Goal: Transaction & Acquisition: Purchase product/service

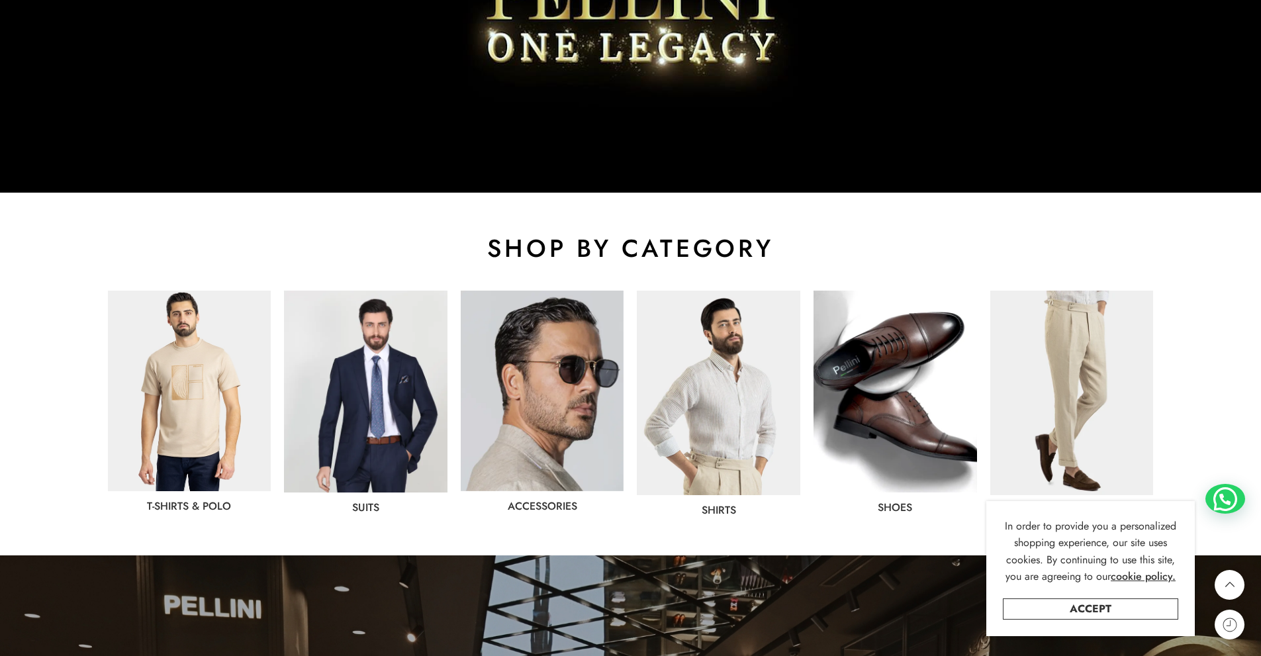
scroll to position [576, 0]
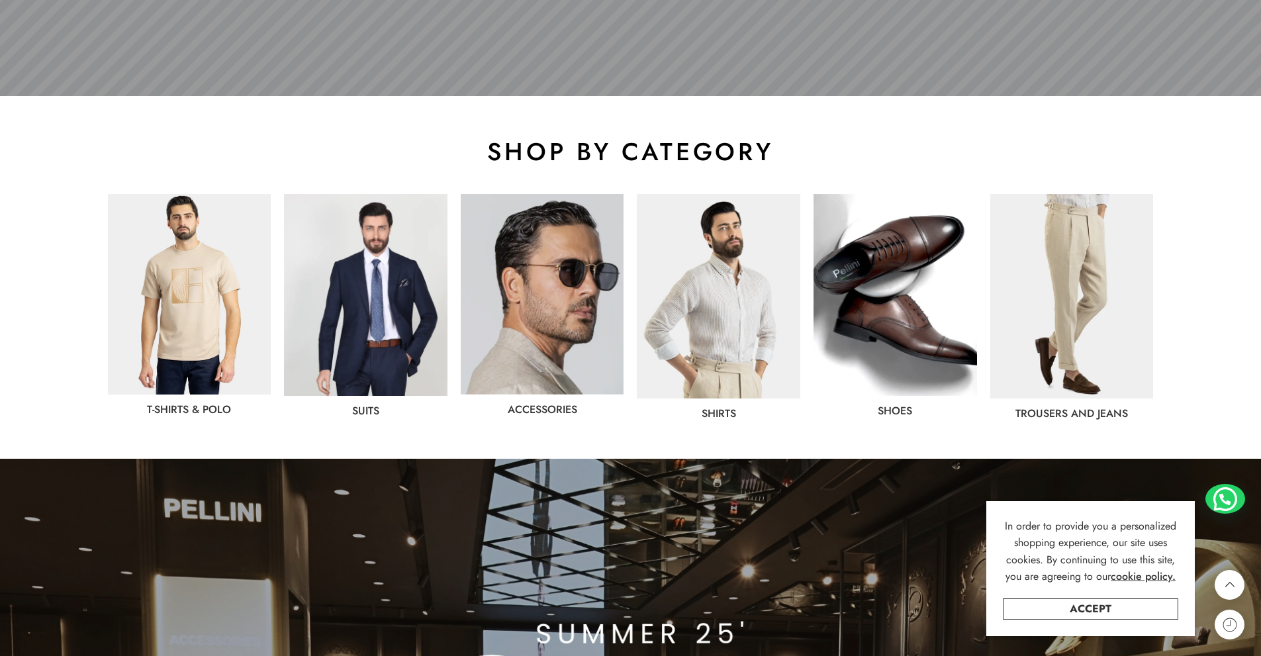
click at [387, 325] on img at bounding box center [366, 295] width 164 height 202
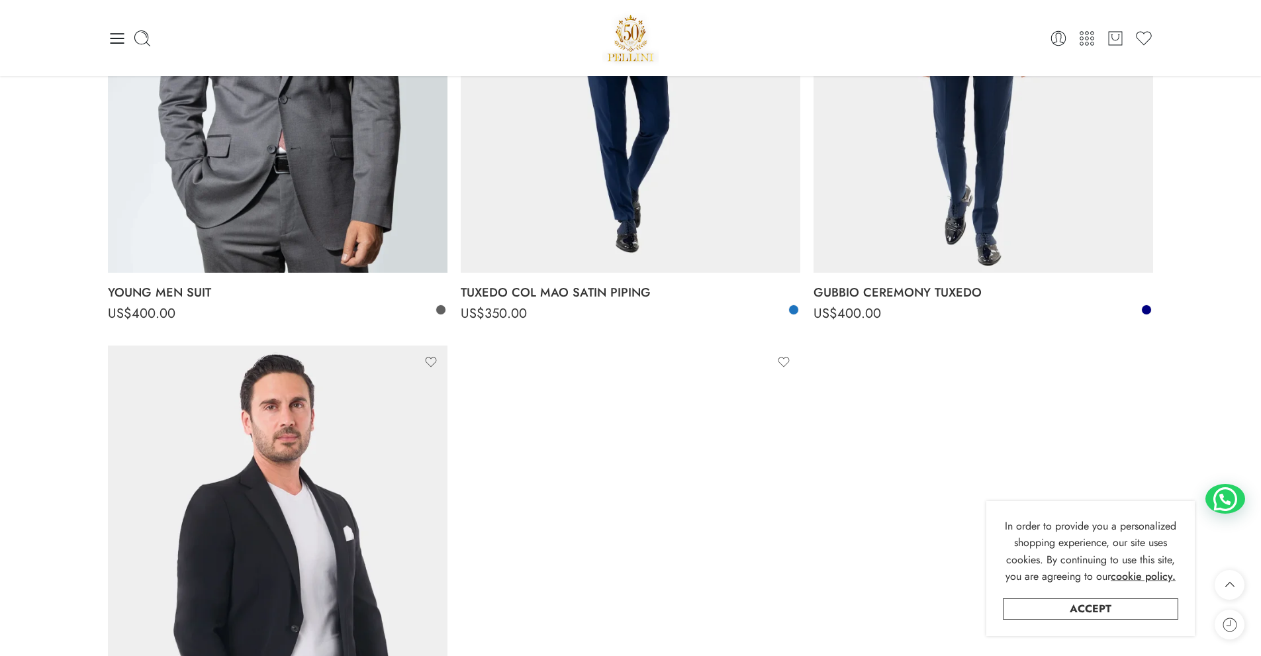
scroll to position [4105, 0]
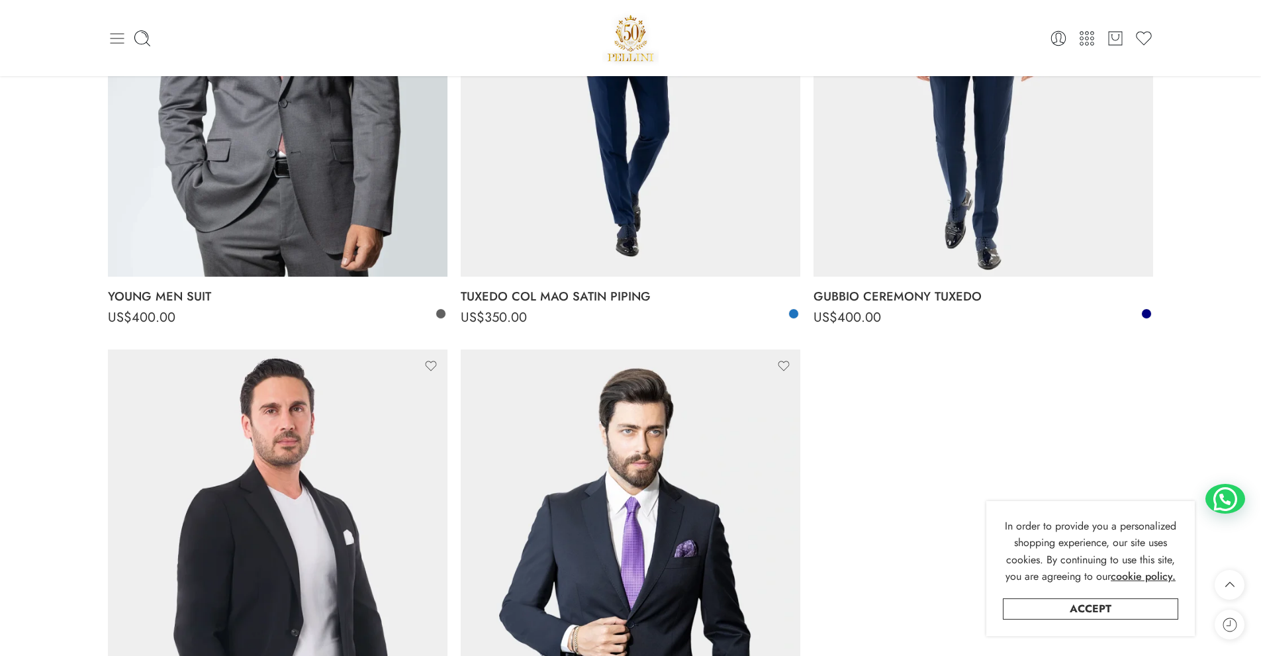
click at [113, 40] on icon at bounding box center [117, 38] width 19 height 19
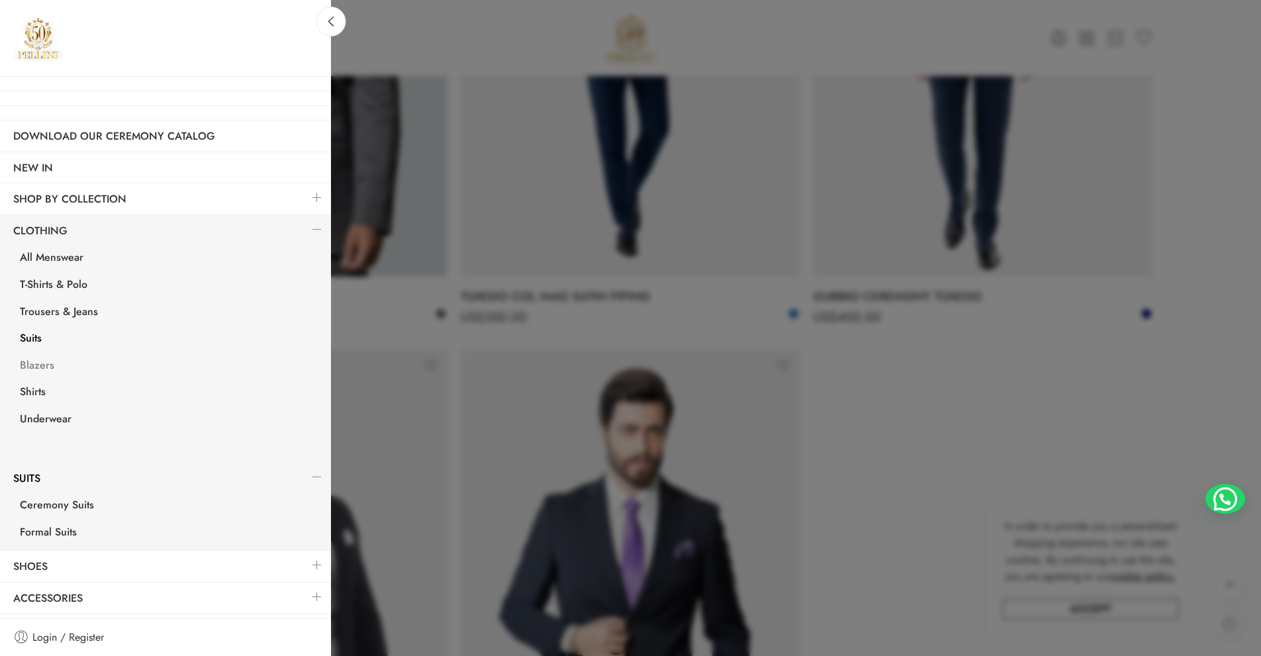
click at [30, 366] on link "Blazers" at bounding box center [169, 367] width 324 height 27
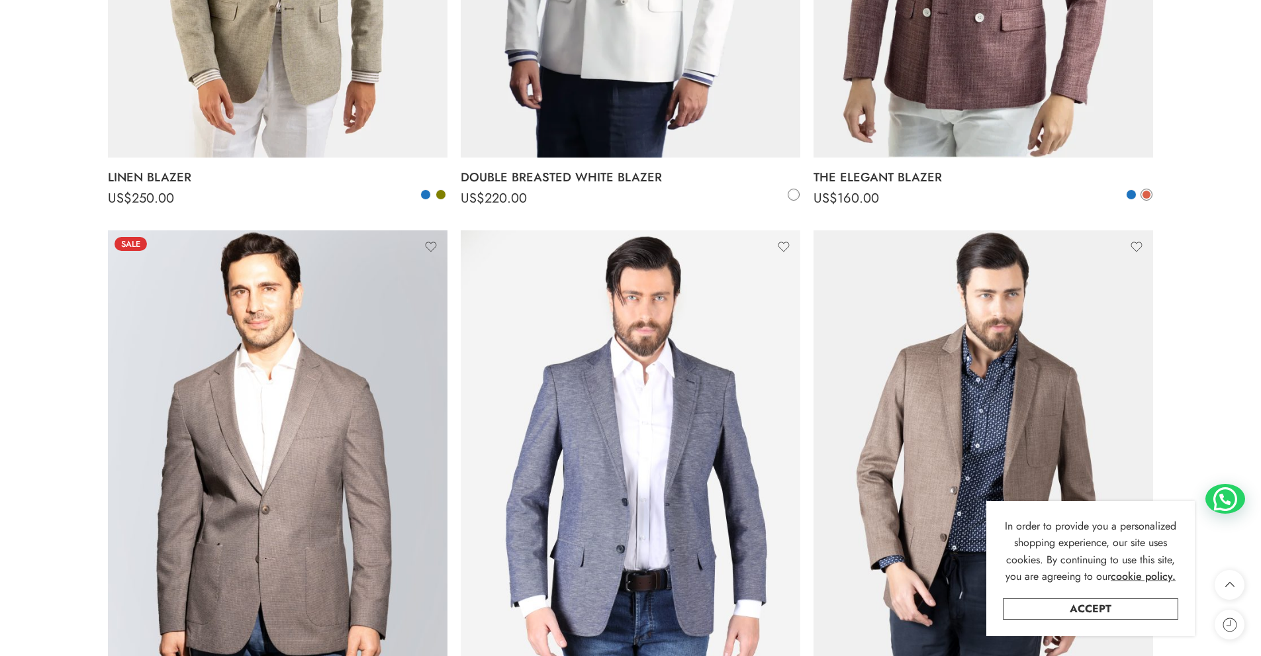
scroll to position [596, 0]
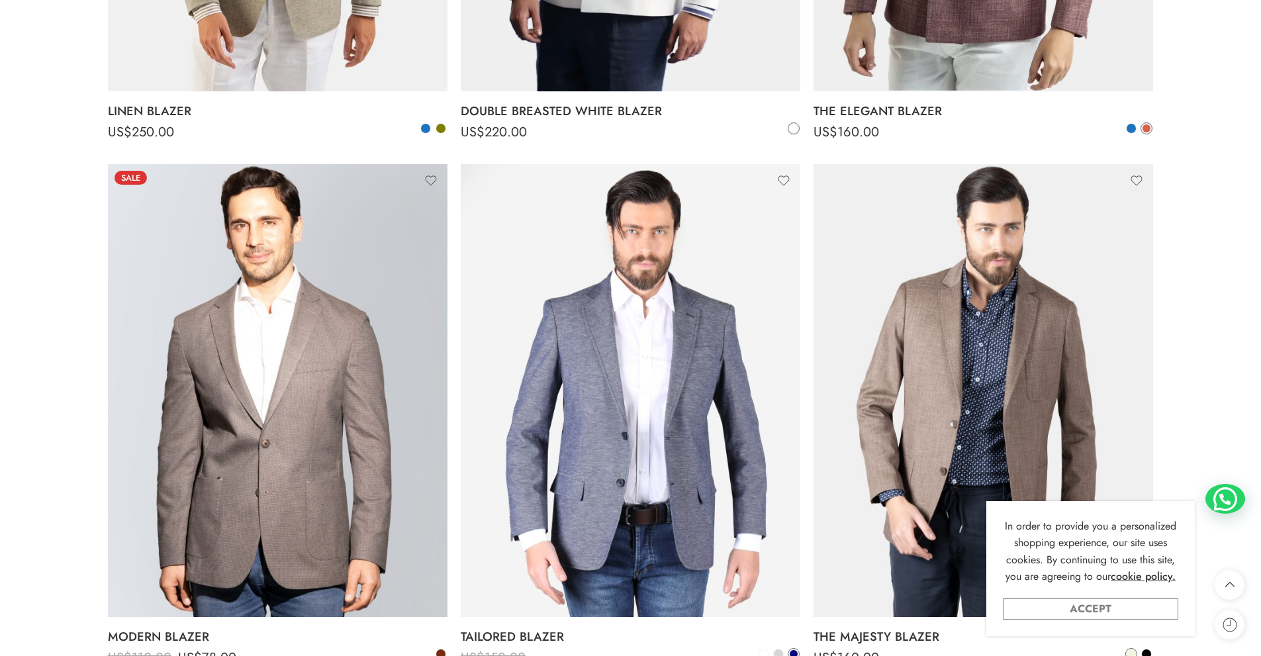
click at [1102, 613] on link "Accept" at bounding box center [1090, 609] width 175 height 21
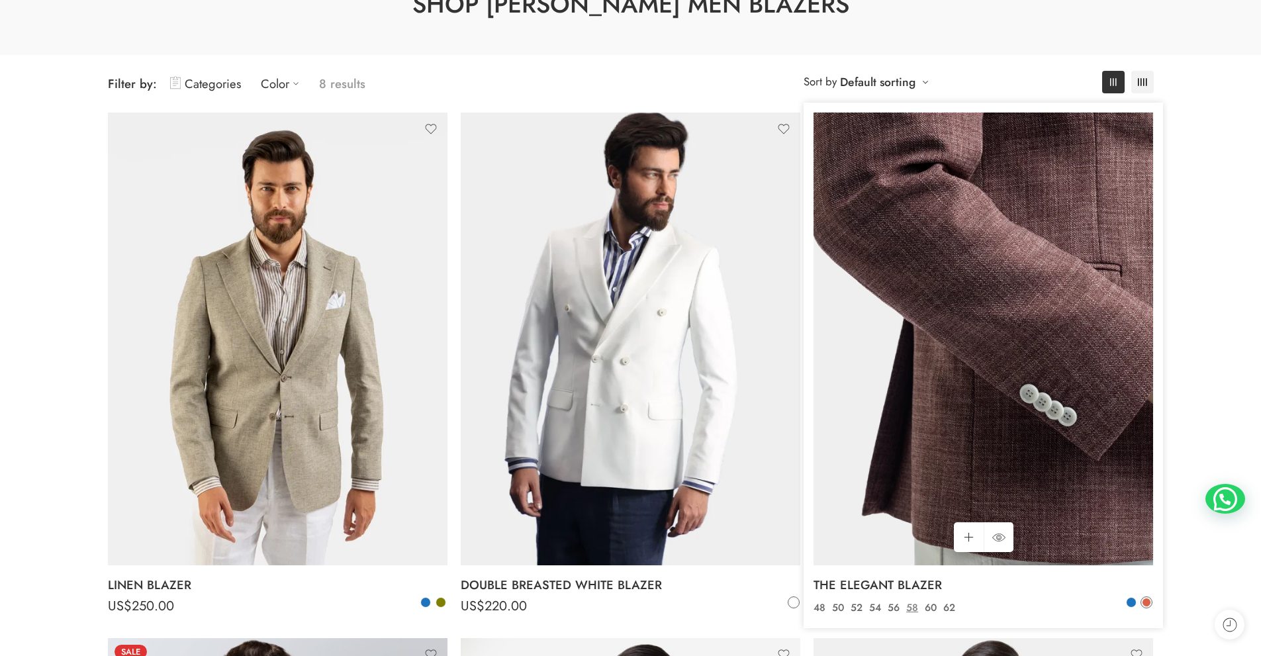
scroll to position [331, 0]
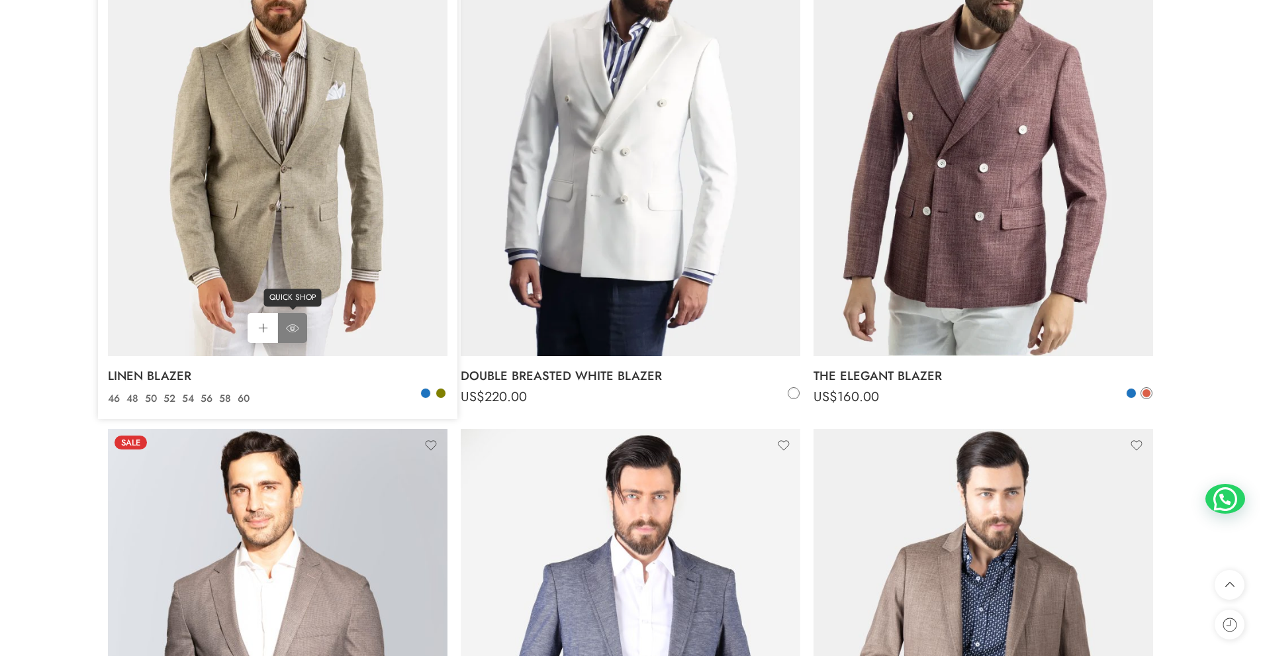
click at [289, 329] on icon at bounding box center [292, 328] width 13 height 24
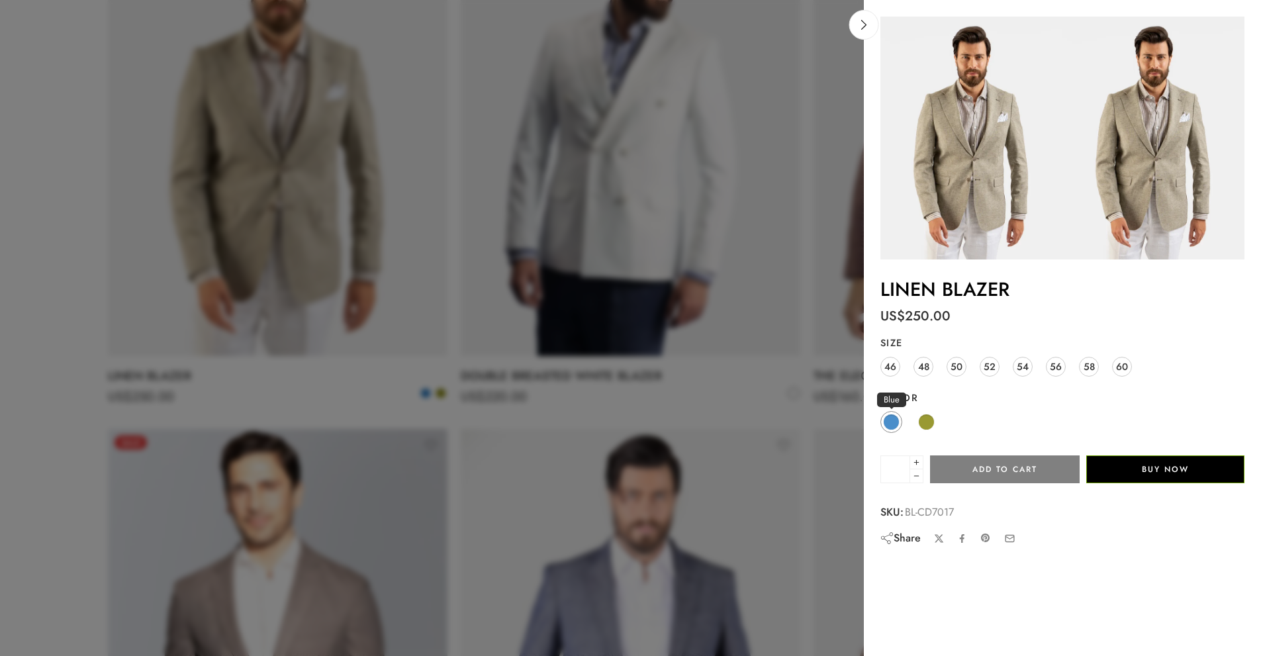
click at [897, 425] on span at bounding box center [891, 422] width 17 height 17
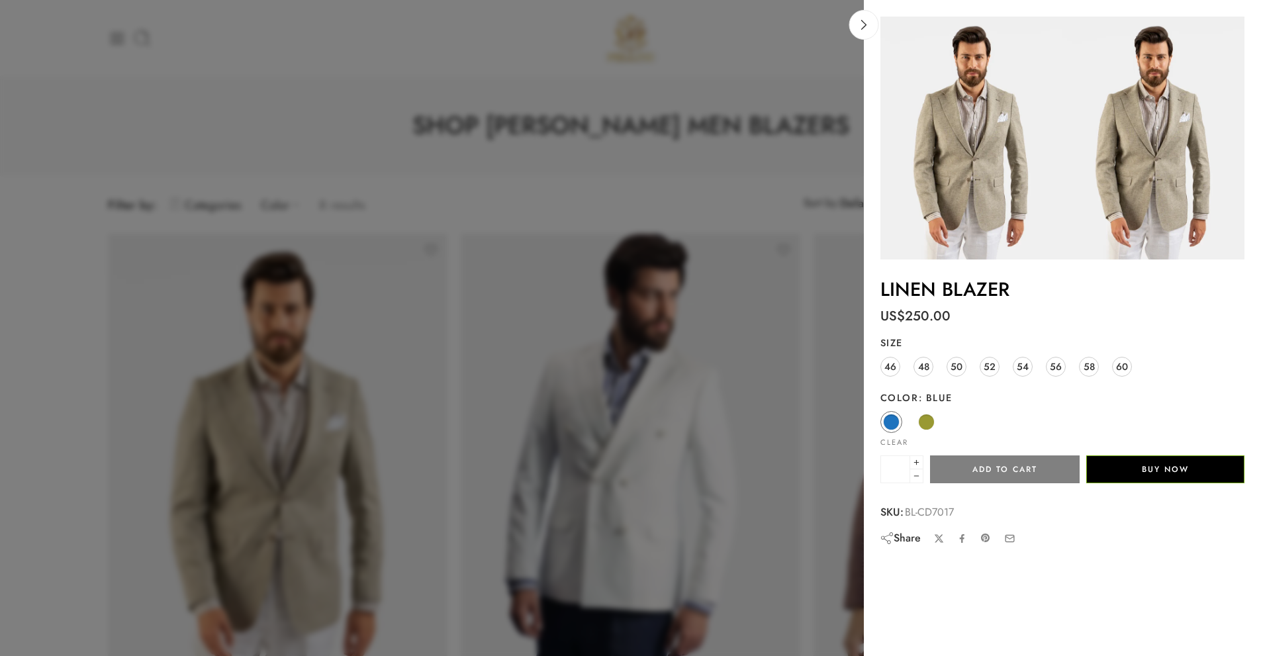
scroll to position [0, 0]
click at [865, 29] on icon at bounding box center [864, 25] width 10 height 10
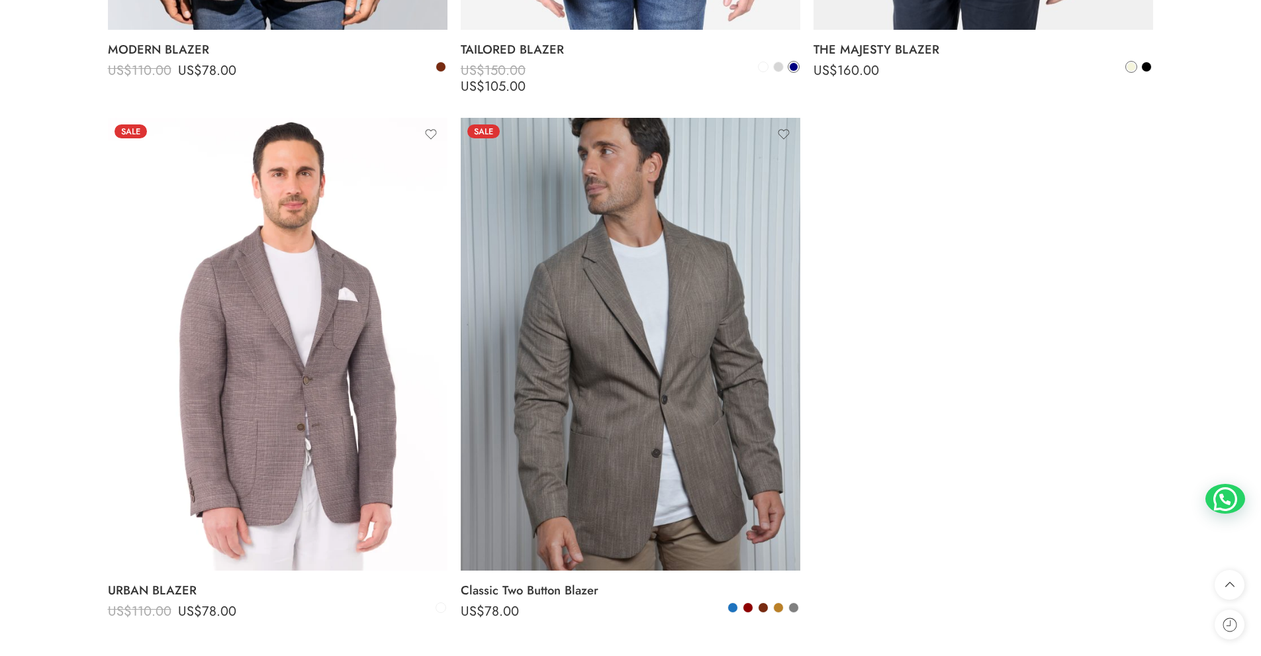
scroll to position [1192, 0]
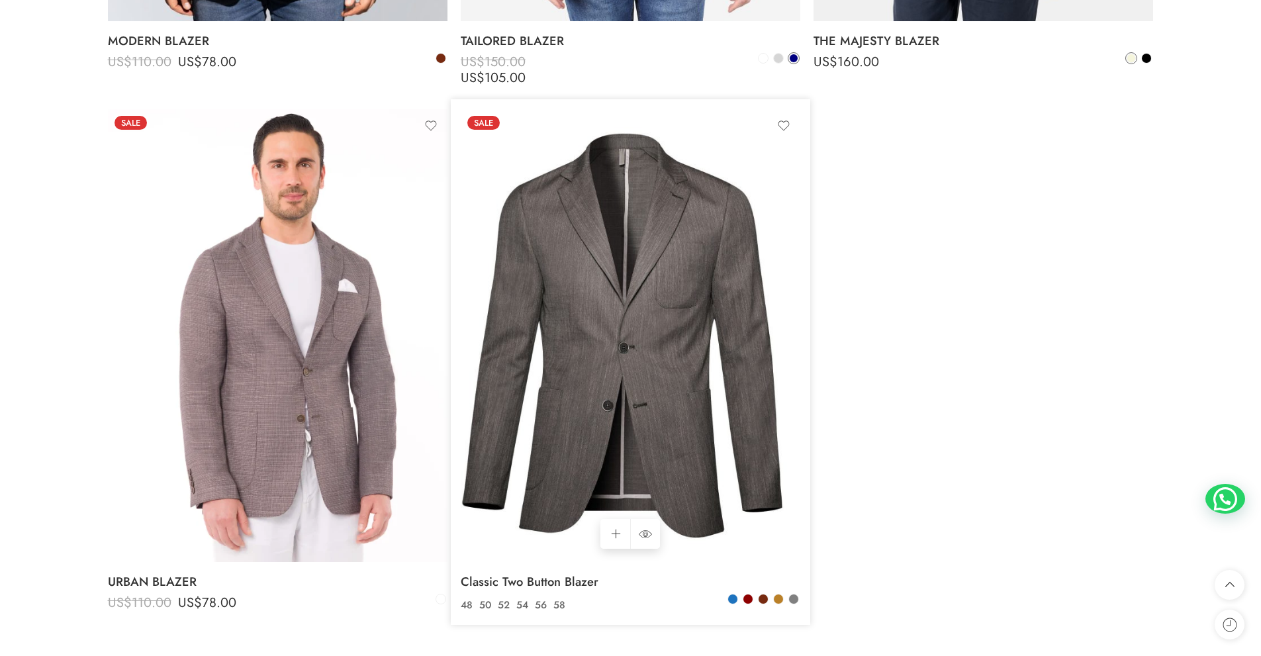
click at [702, 388] on img at bounding box center [631, 335] width 340 height 453
